Goal: Check status

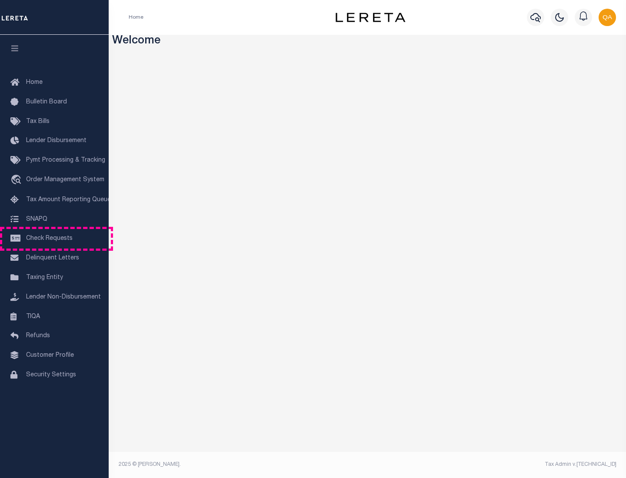
click at [54, 239] on span "Check Requests" at bounding box center [49, 238] width 46 height 6
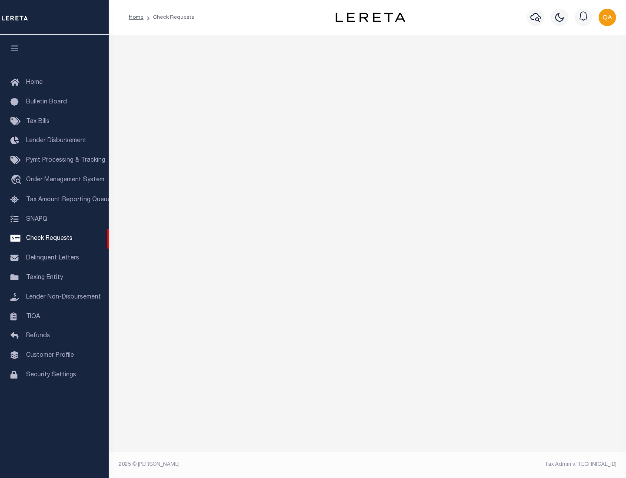
select select "50"
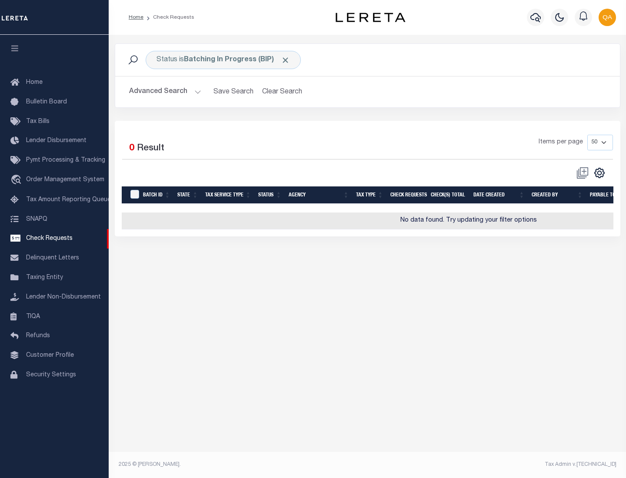
click at [285, 60] on span "Click to Remove" at bounding box center [285, 60] width 9 height 9
